Goal: Task Accomplishment & Management: Manage account settings

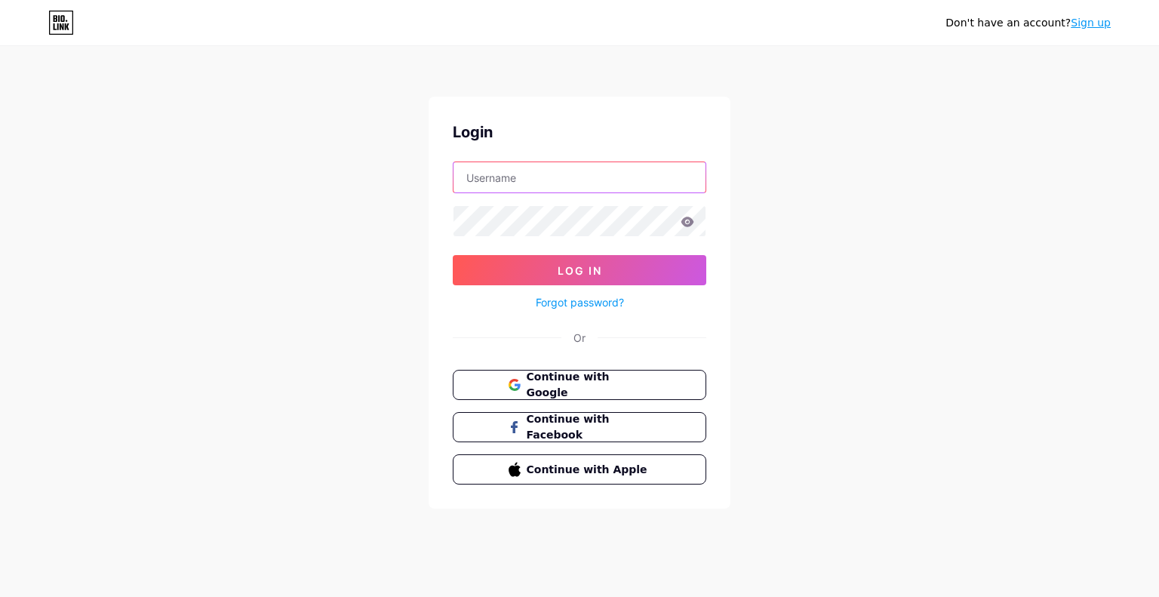
click at [557, 177] on input "text" at bounding box center [579, 177] width 252 height 30
type input "[EMAIL_ADDRESS][DOMAIN_NAME]"
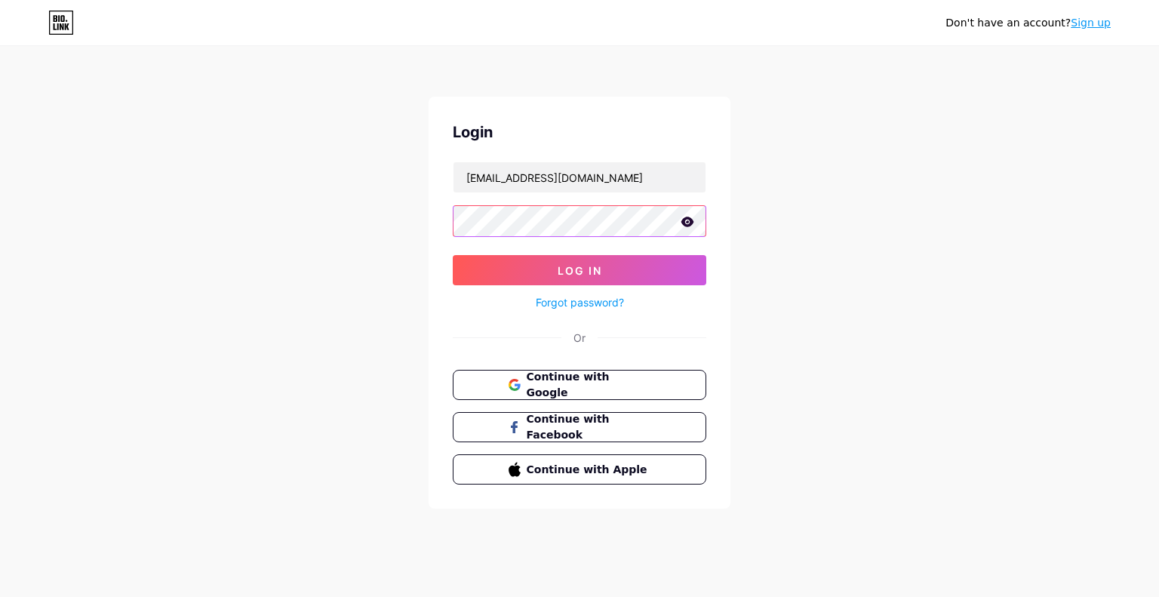
click at [453, 255] on button "Log In" at bounding box center [579, 270] width 253 height 30
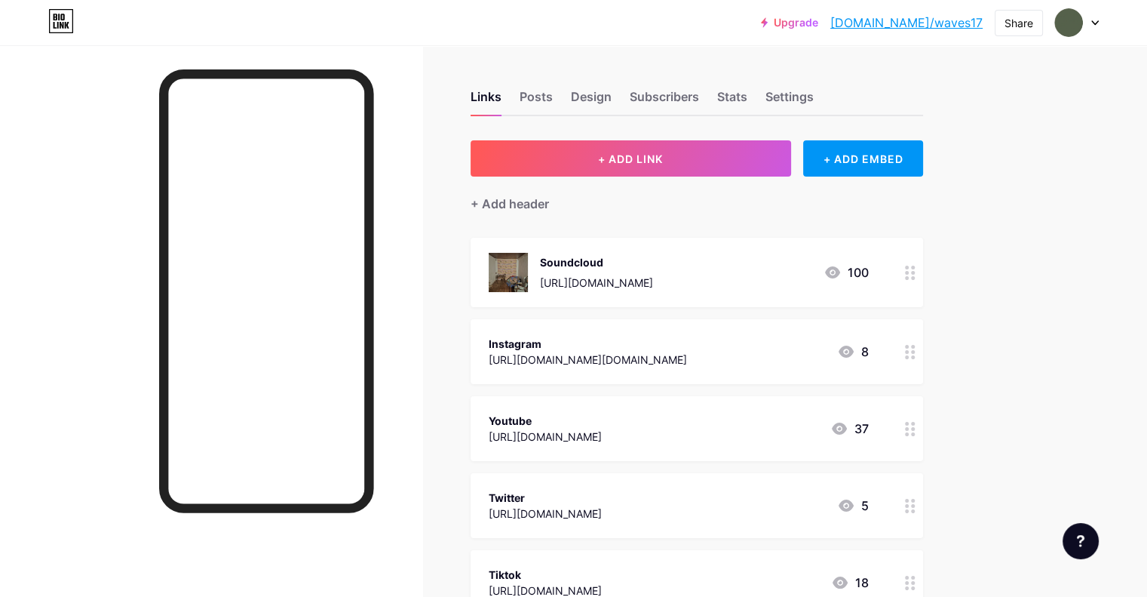
click at [649, 288] on div "[URL][DOMAIN_NAME]" at bounding box center [596, 283] width 113 height 16
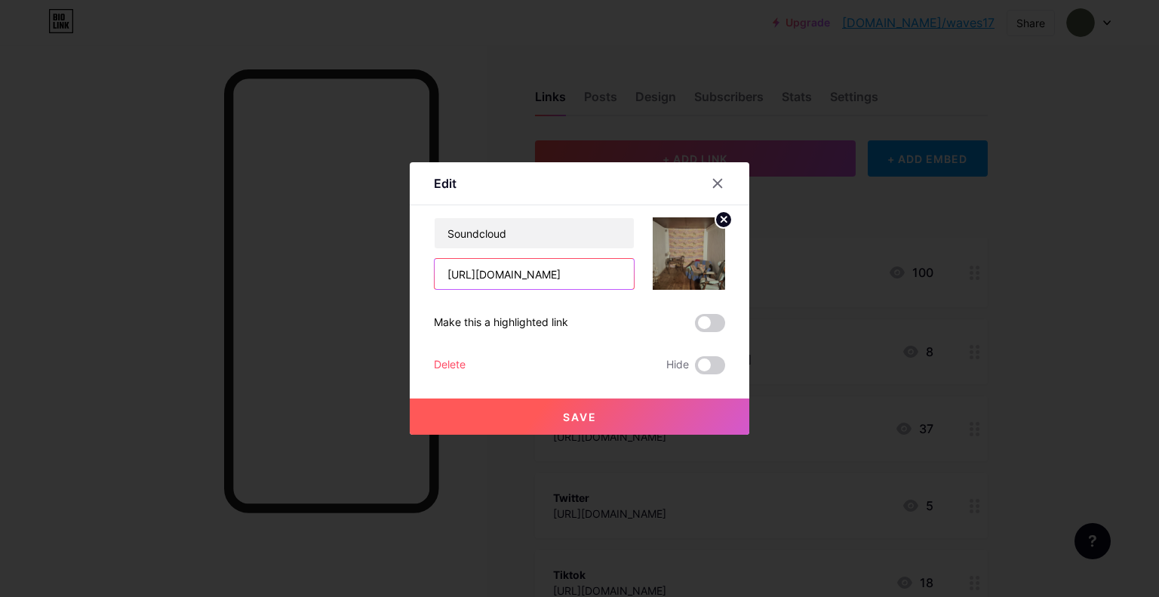
click at [578, 275] on input "[URL][DOMAIN_NAME]" at bounding box center [533, 274] width 199 height 30
paste input "[URL][DOMAIN_NAME]"
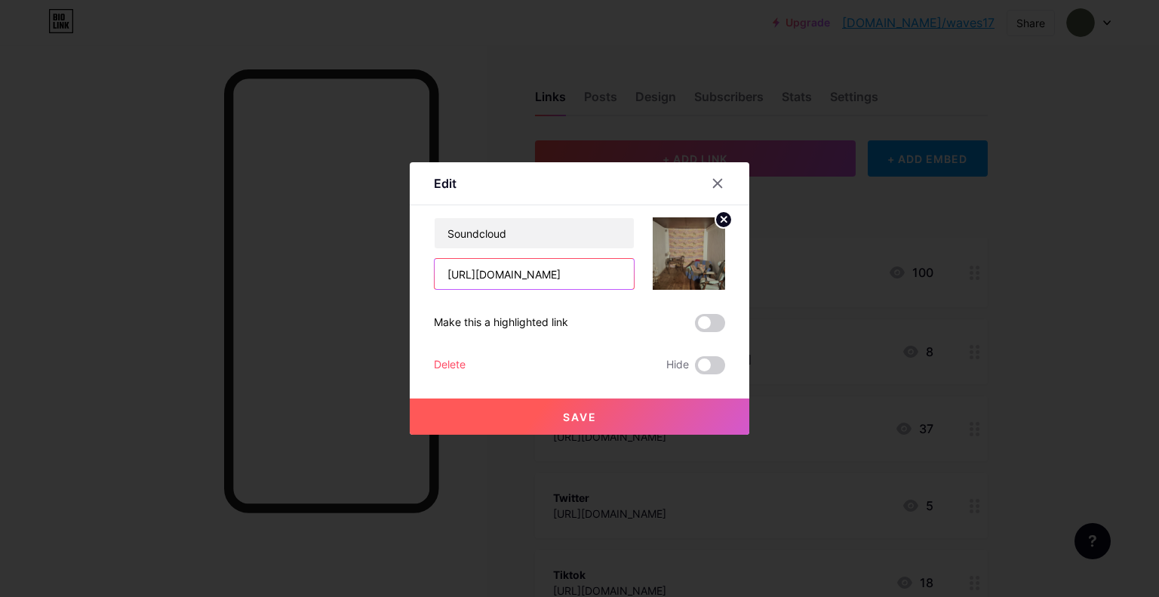
scroll to position [0, 166]
type input "[URL][DOMAIN_NAME]"
click at [682, 257] on img at bounding box center [688, 253] width 72 height 72
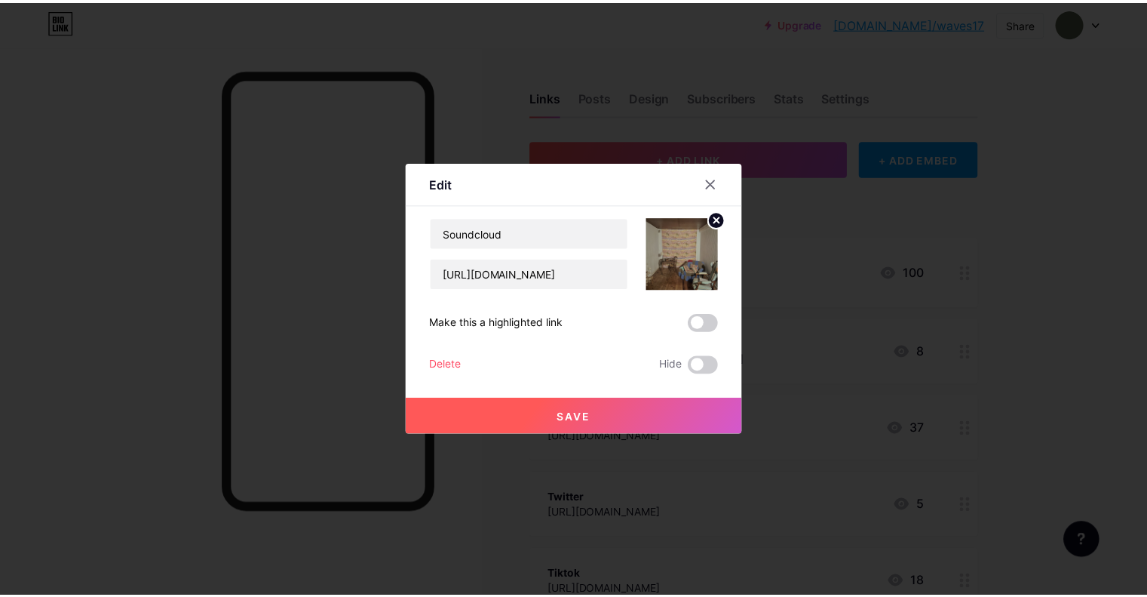
scroll to position [0, 0]
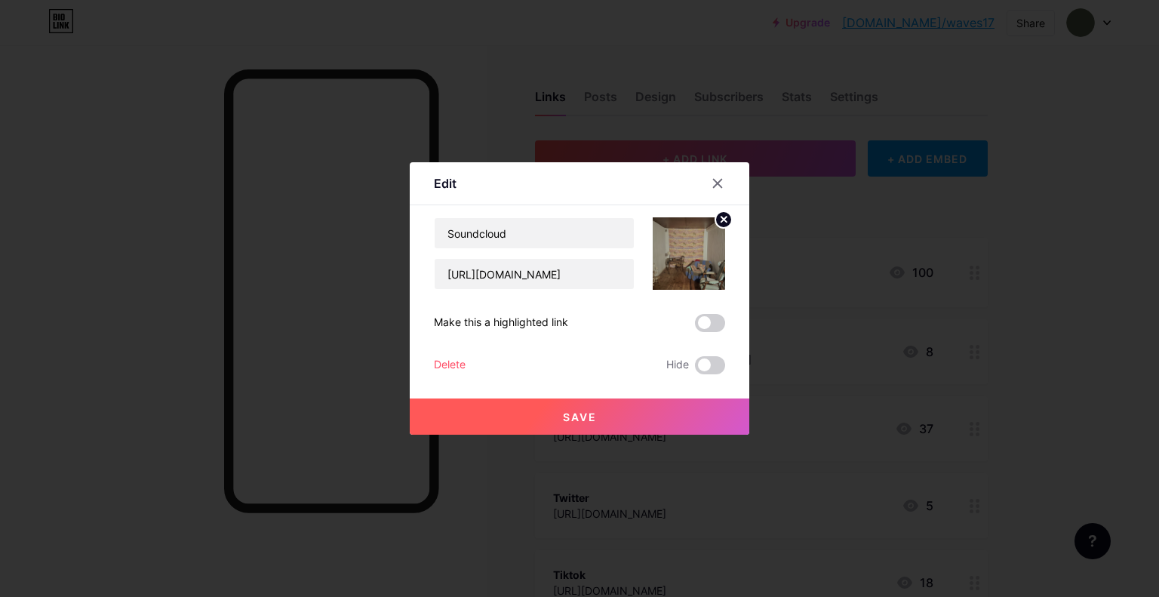
click at [611, 416] on button "Save" at bounding box center [579, 416] width 339 height 36
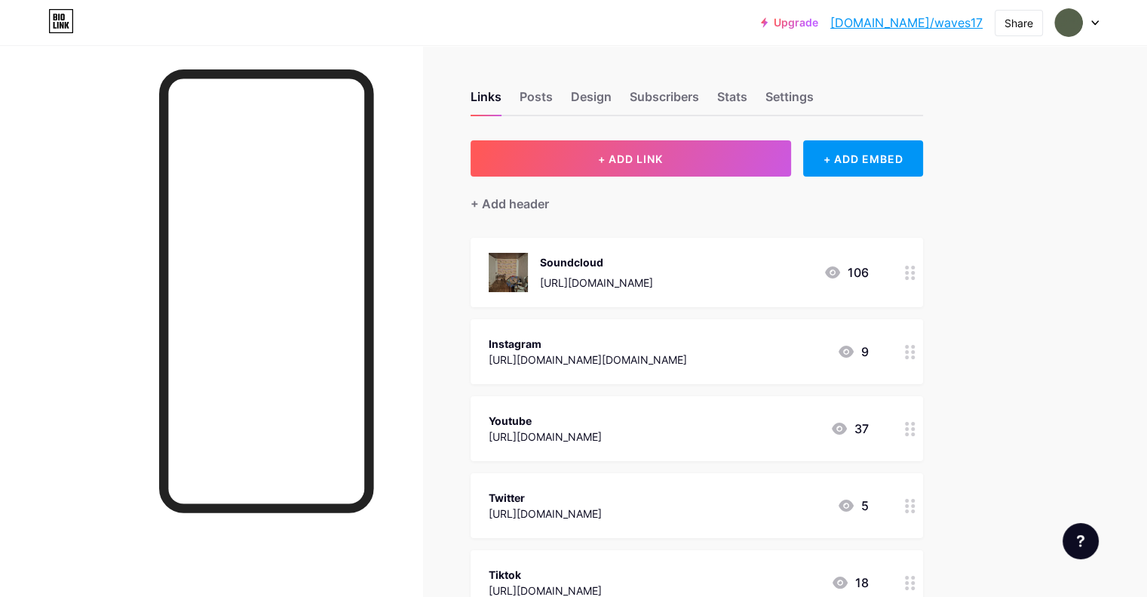
click at [528, 272] on img at bounding box center [508, 272] width 39 height 39
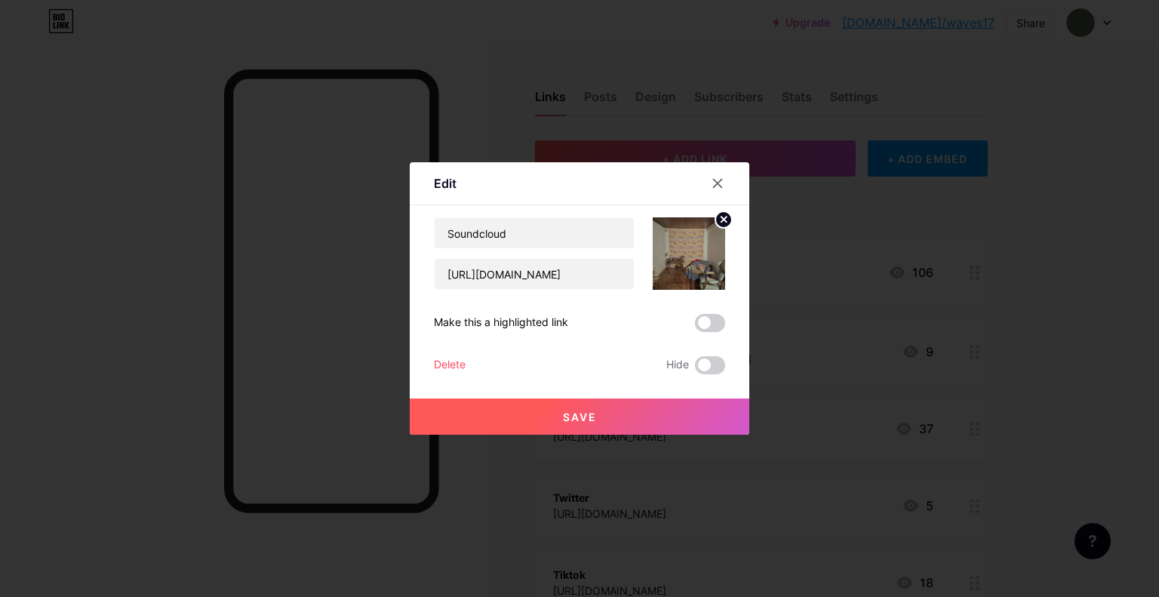
click at [720, 219] on circle at bounding box center [723, 219] width 17 height 17
click at [687, 253] on rect at bounding box center [686, 243] width 24 height 24
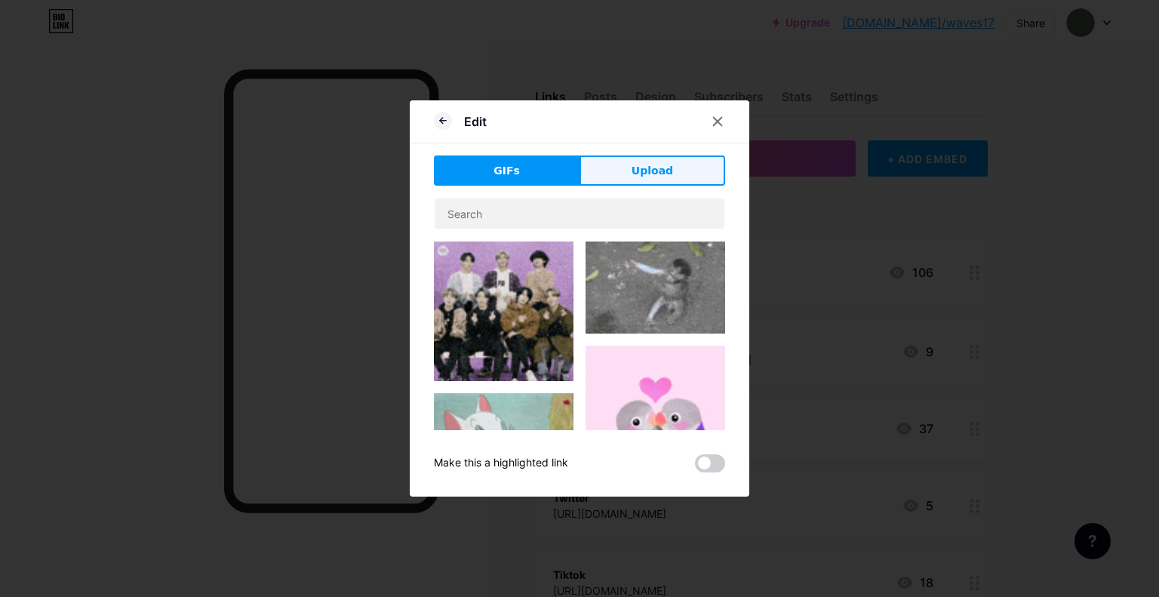
click at [643, 171] on span "Upload" at bounding box center [651, 171] width 41 height 16
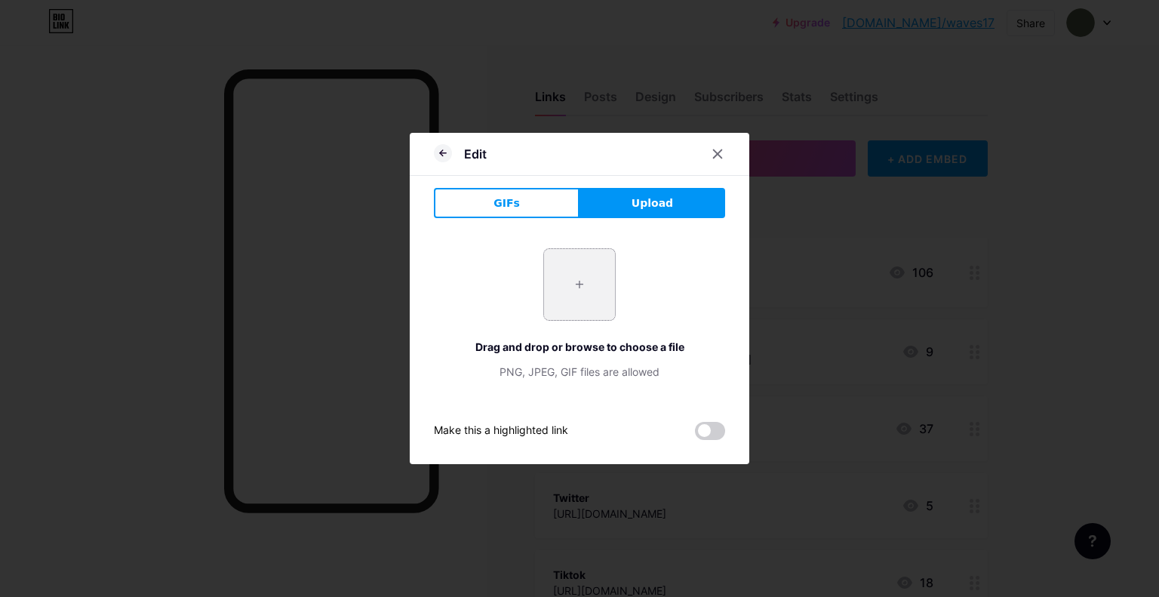
click at [563, 298] on input "file" at bounding box center [579, 284] width 71 height 71
type input "C:\fakepath\IMG_2388.jpeg"
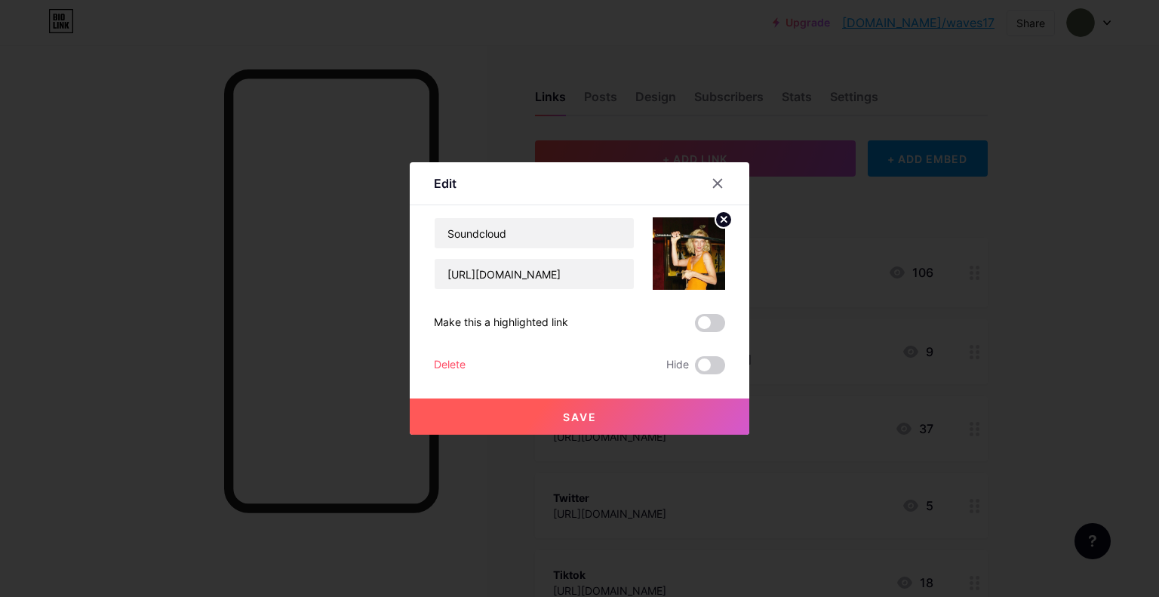
click at [720, 226] on circle at bounding box center [723, 219] width 17 height 17
click at [699, 244] on icon at bounding box center [689, 245] width 30 height 28
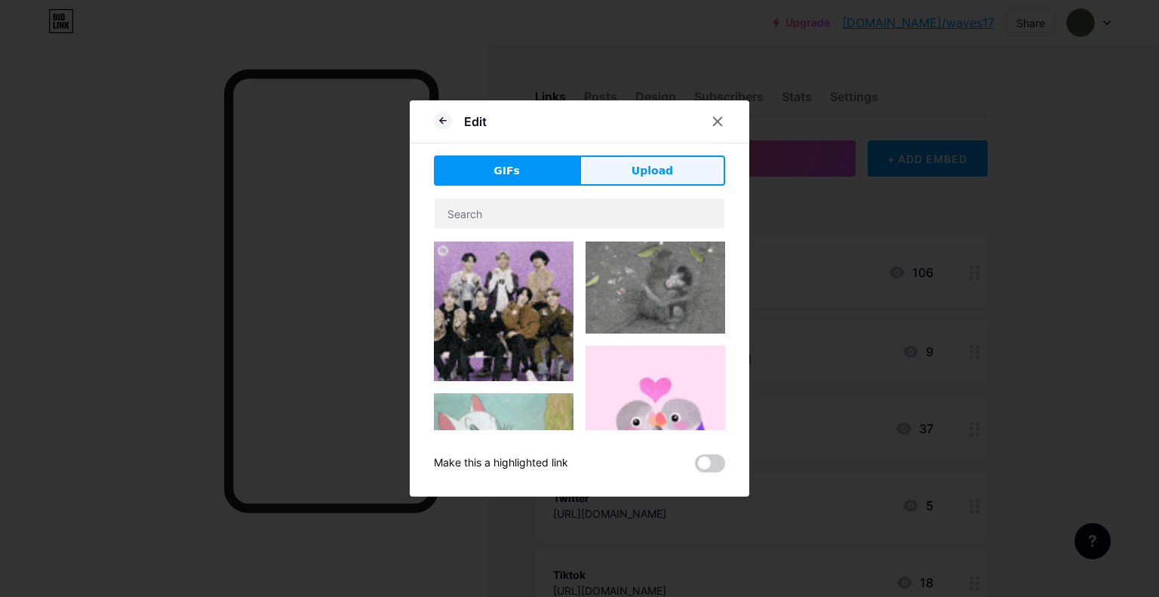
click at [652, 170] on span "Upload" at bounding box center [651, 171] width 41 height 16
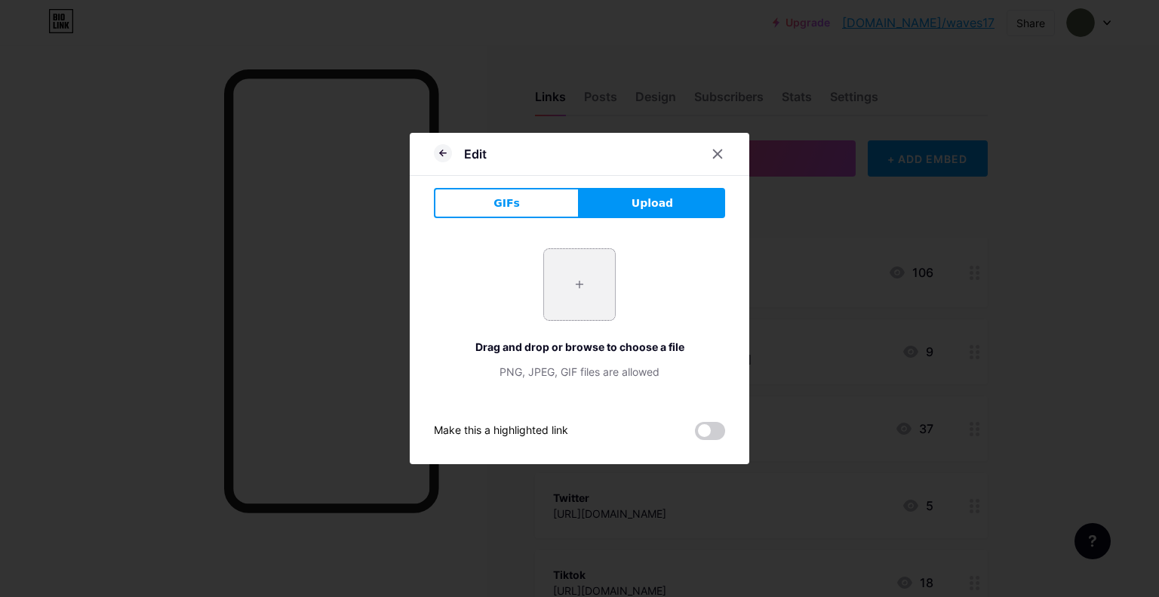
click at [590, 276] on input "file" at bounding box center [579, 284] width 71 height 71
type input "C:\fakepath\IMG_6505.JPG"
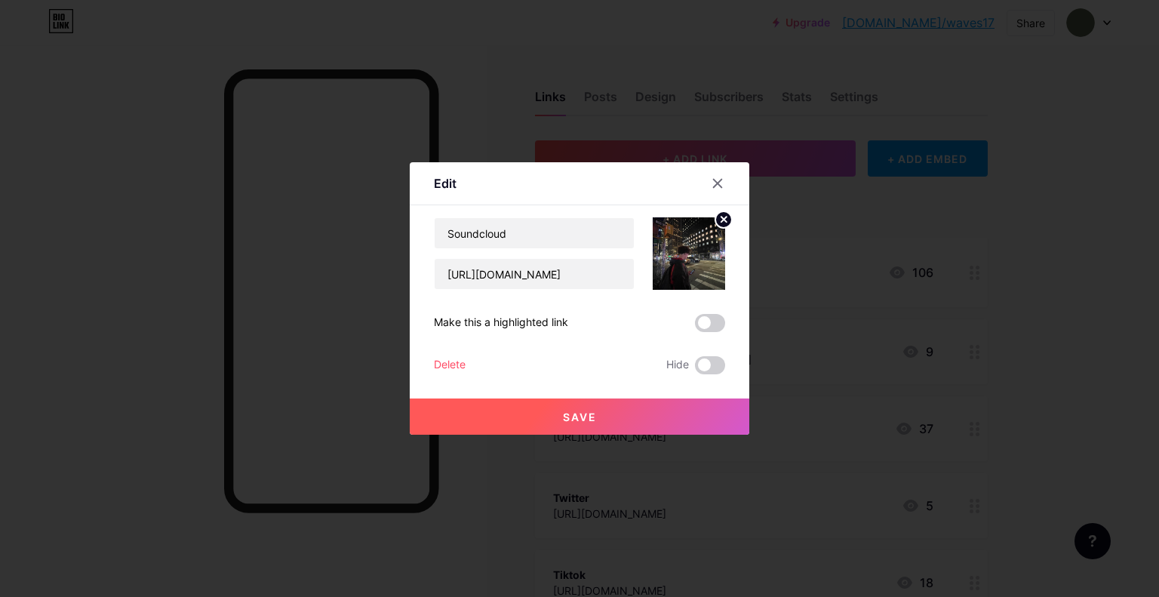
click at [597, 419] on button "Save" at bounding box center [579, 416] width 339 height 36
